Goal: Task Accomplishment & Management: Use online tool/utility

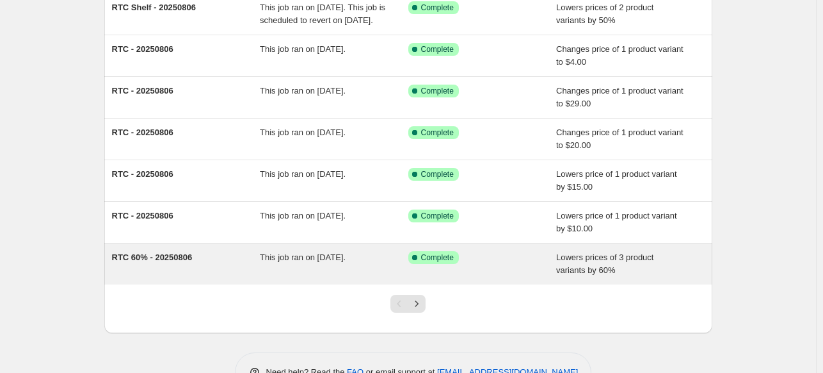
scroll to position [252, 0]
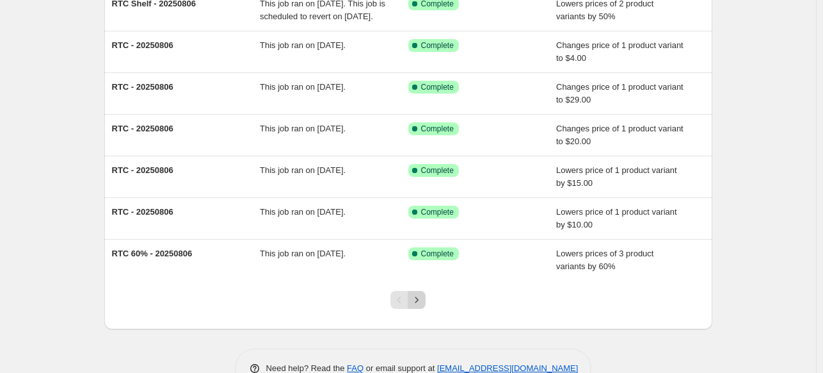
click at [419, 306] on icon "Next" at bounding box center [416, 299] width 13 height 13
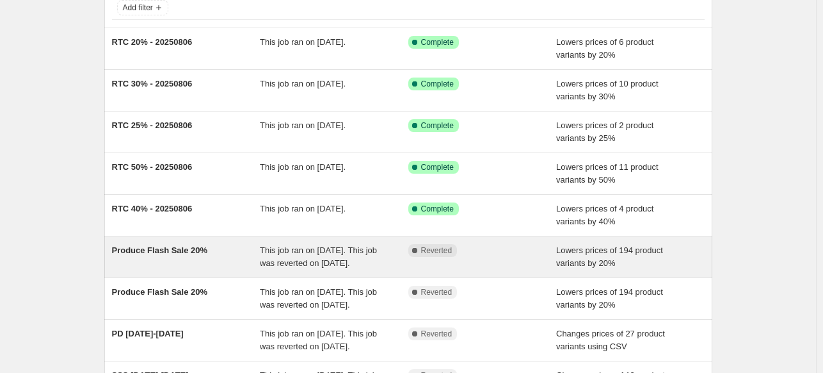
scroll to position [90, 0]
click at [271, 252] on span "This job ran on [DATE]. This job was reverted on [DATE]." at bounding box center [318, 256] width 117 height 22
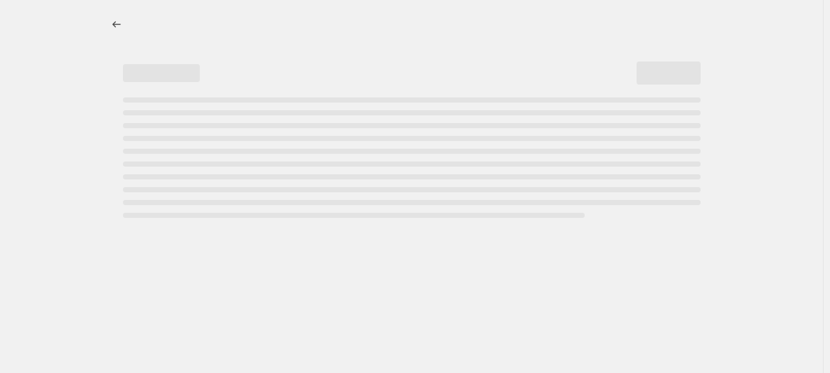
select select "percentage"
select select "tag"
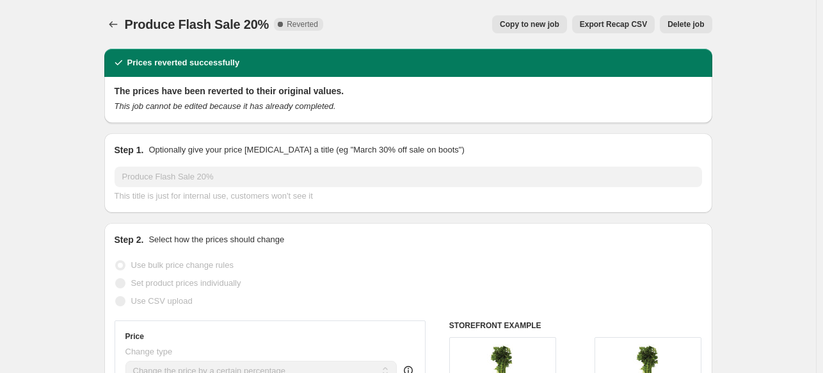
click at [535, 24] on span "Copy to new job" at bounding box center [530, 24] width 60 height 10
select select "percentage"
select select "tag"
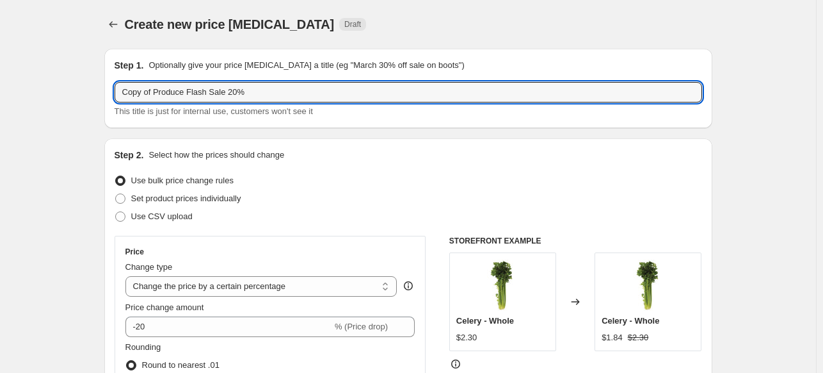
drag, startPoint x: 159, startPoint y: 93, endPoint x: -113, endPoint y: 66, distance: 273.5
click at [0, 66] on html "Home Settings Plans Skip to content Create new price [MEDICAL_DATA]. This page …" at bounding box center [411, 186] width 823 height 373
type input "Produce Flash Sale 20%"
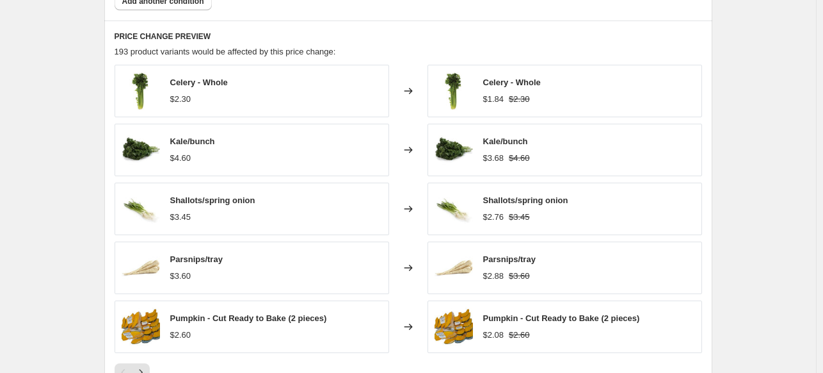
scroll to position [1122, 0]
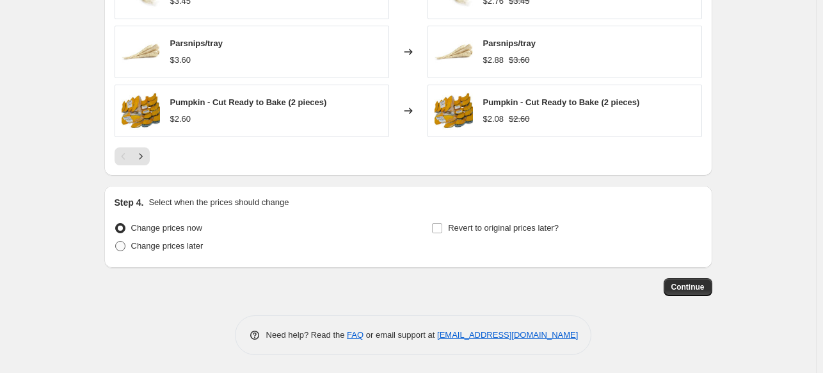
click at [174, 246] on span "Change prices later" at bounding box center [167, 246] width 72 height 10
click at [116, 241] on input "Change prices later" at bounding box center [115, 241] width 1 height 1
radio input "true"
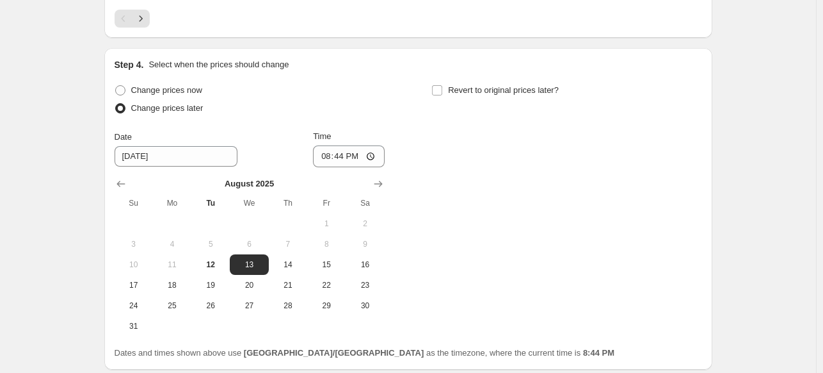
scroll to position [1260, 0]
click at [384, 158] on input "20:44" at bounding box center [349, 156] width 72 height 22
click at [376, 148] on input "20:44" at bounding box center [349, 156] width 72 height 22
type input "01:00"
click at [492, 156] on div "Change prices now Change prices later Date [DATE] Time 01:00 [DATE] Su Mo Tu We…" at bounding box center [409, 208] width 588 height 255
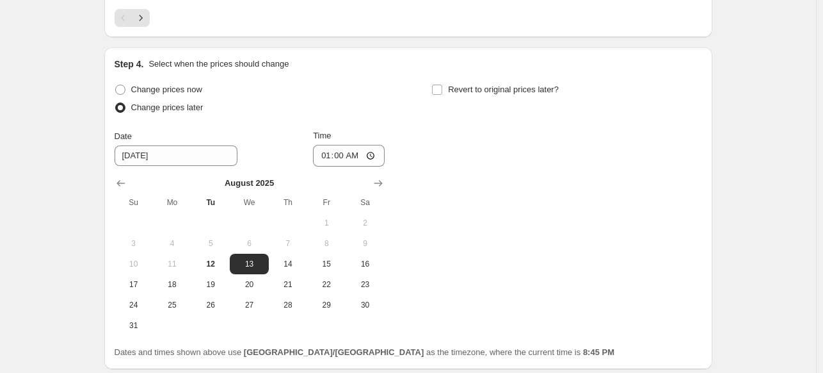
click at [471, 74] on div "Step 4. Select when the prices should change Change prices now Change prices la…" at bounding box center [409, 208] width 588 height 301
click at [464, 94] on span "Revert to original prices later?" at bounding box center [503, 90] width 111 height 10
click at [442, 94] on input "Revert to original prices later?" at bounding box center [437, 90] width 10 height 10
checkbox input "true"
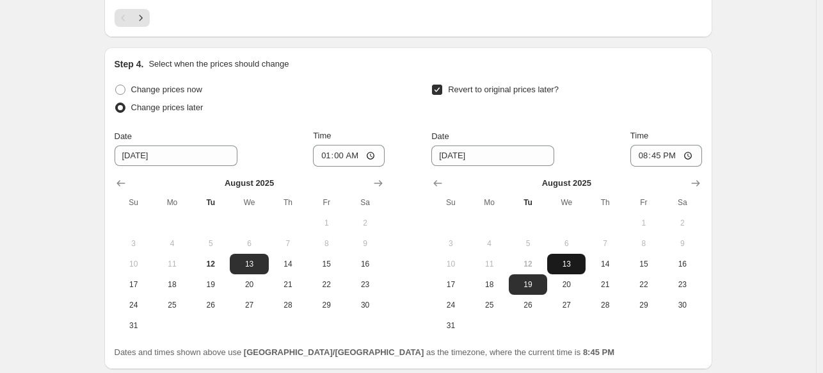
click at [562, 263] on span "13" at bounding box center [567, 264] width 28 height 10
type input "[DATE]"
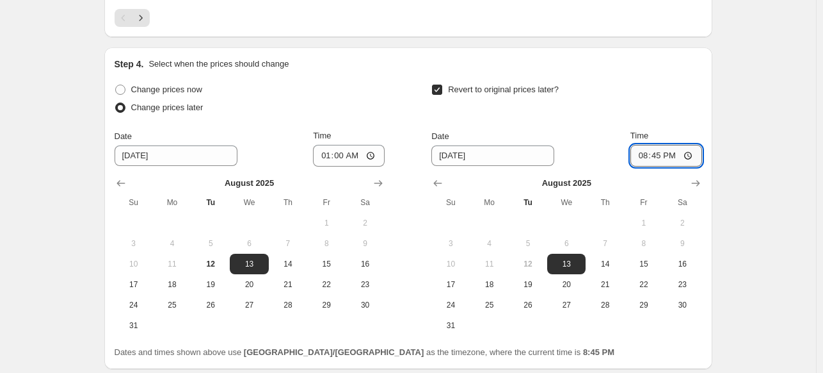
click at [691, 158] on input "20:45" at bounding box center [667, 156] width 72 height 22
type input "23:50"
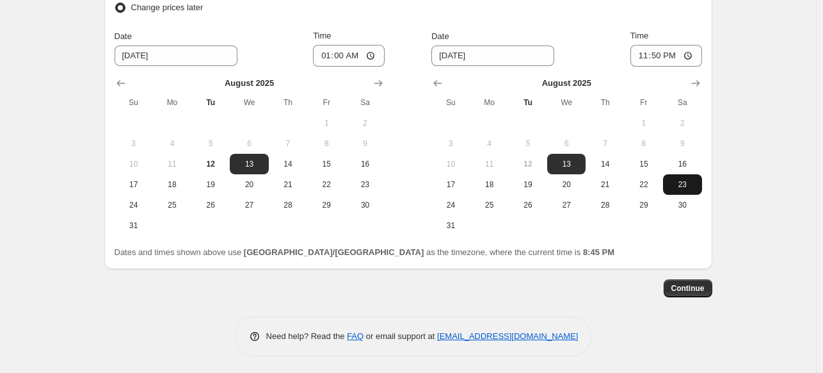
scroll to position [1361, 0]
click at [693, 289] on span "Continue" at bounding box center [688, 287] width 33 height 10
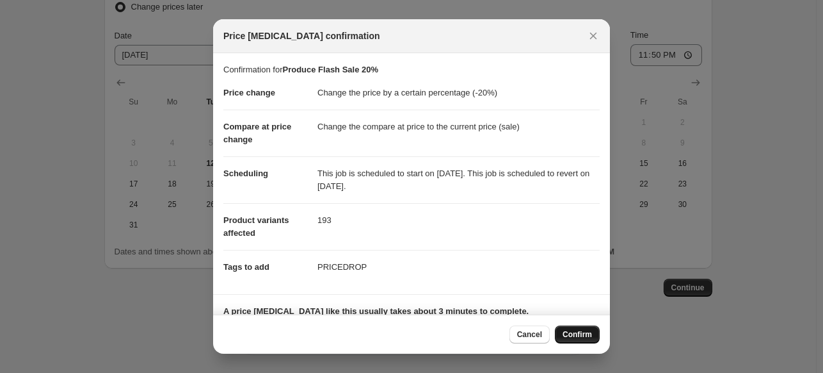
click at [571, 332] on span "Confirm" at bounding box center [577, 334] width 29 height 10
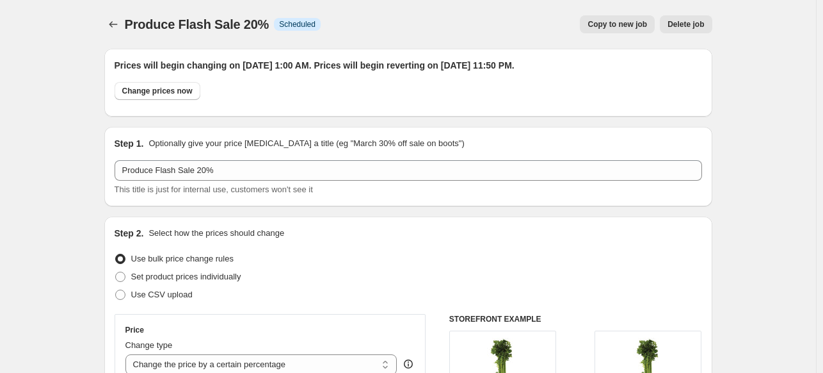
scroll to position [1361, 0]
